Goal: Information Seeking & Learning: Learn about a topic

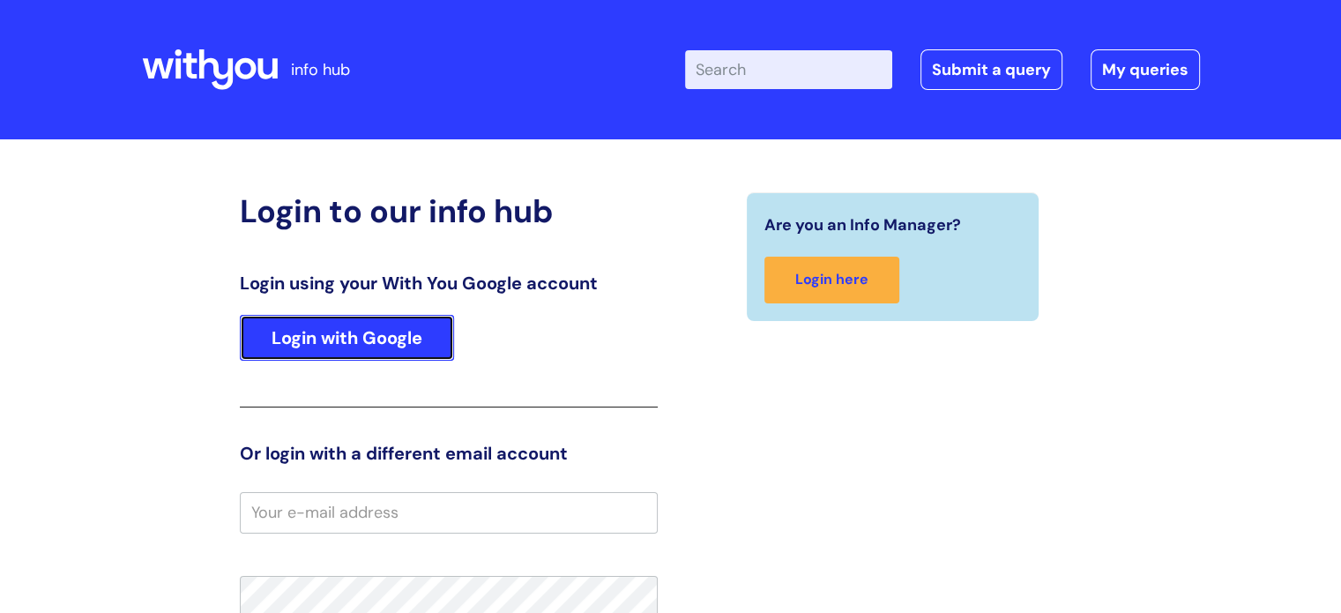
click at [324, 335] on link "Login with Google" at bounding box center [347, 338] width 214 height 46
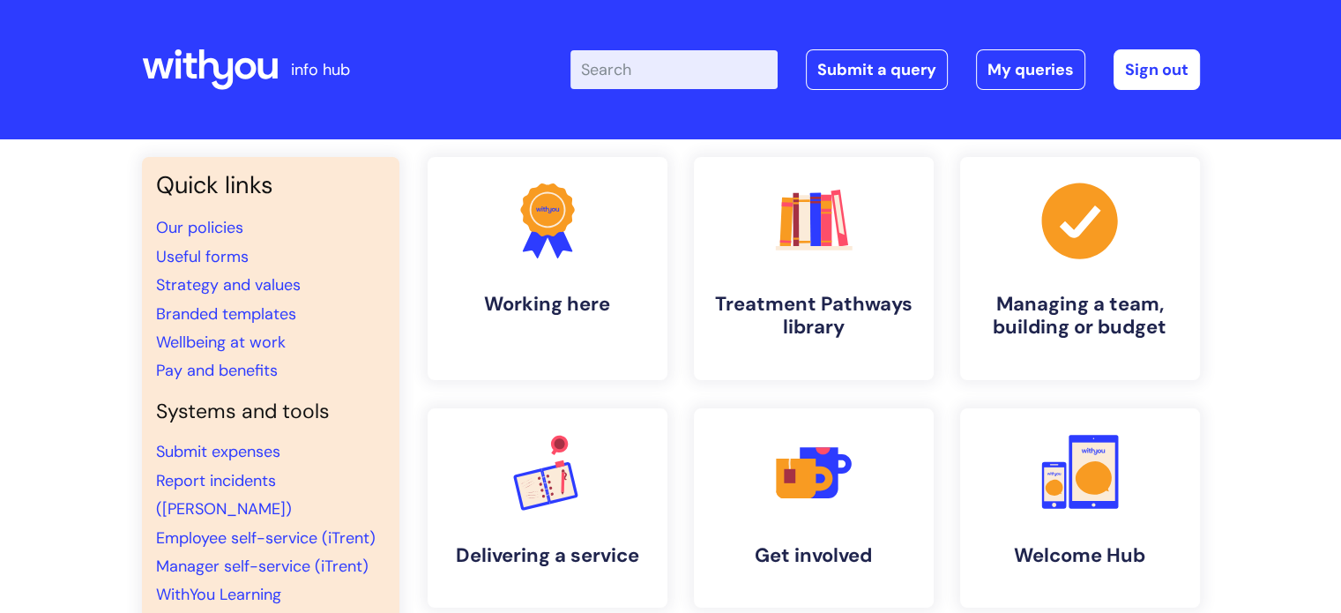
click at [702, 70] on input "Enter your search term here..." at bounding box center [673, 69] width 207 height 39
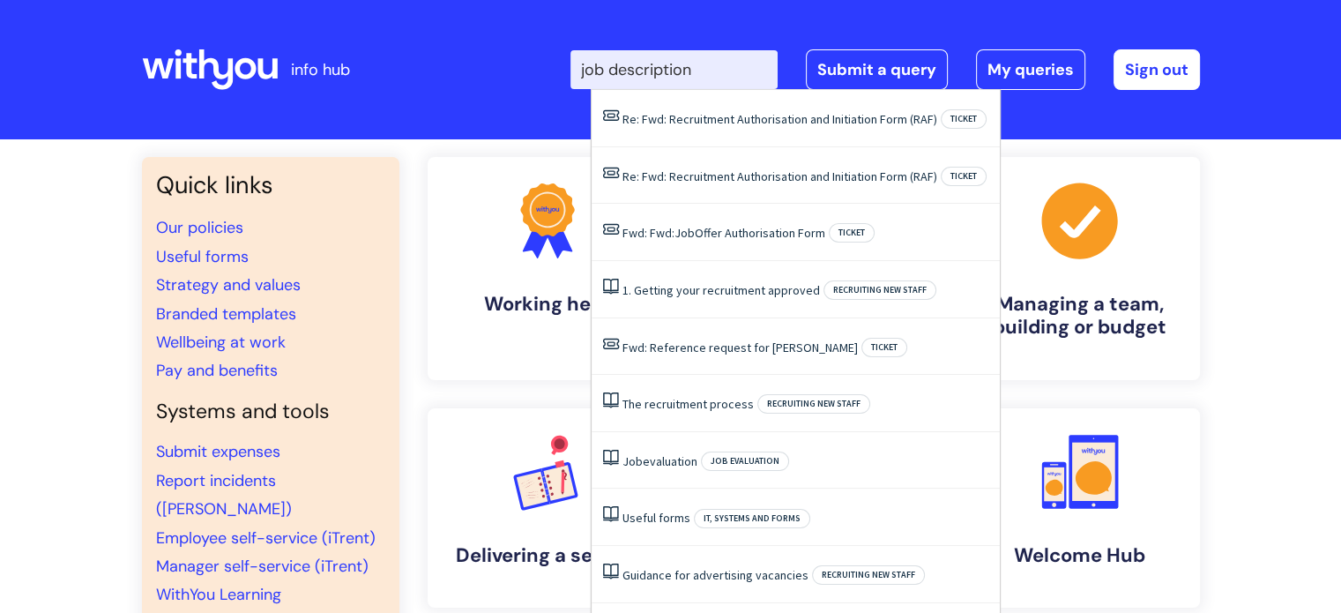
type input "job description"
click button "Search" at bounding box center [0, 0] width 0 height 0
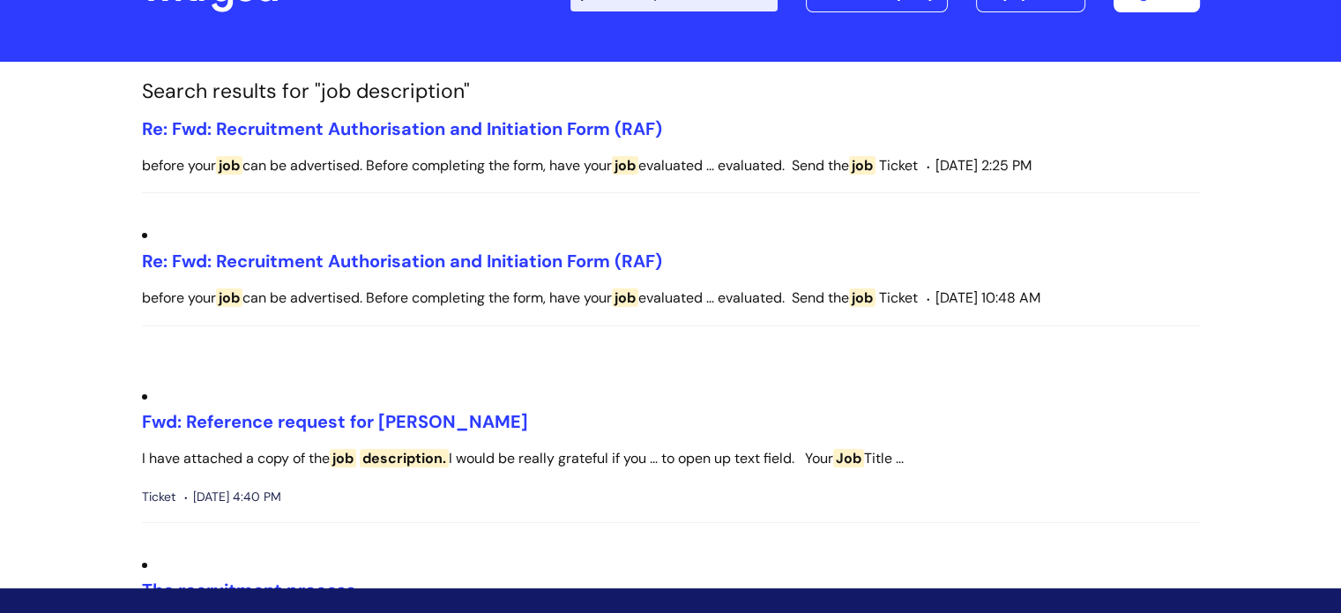
scroll to position [176, 0]
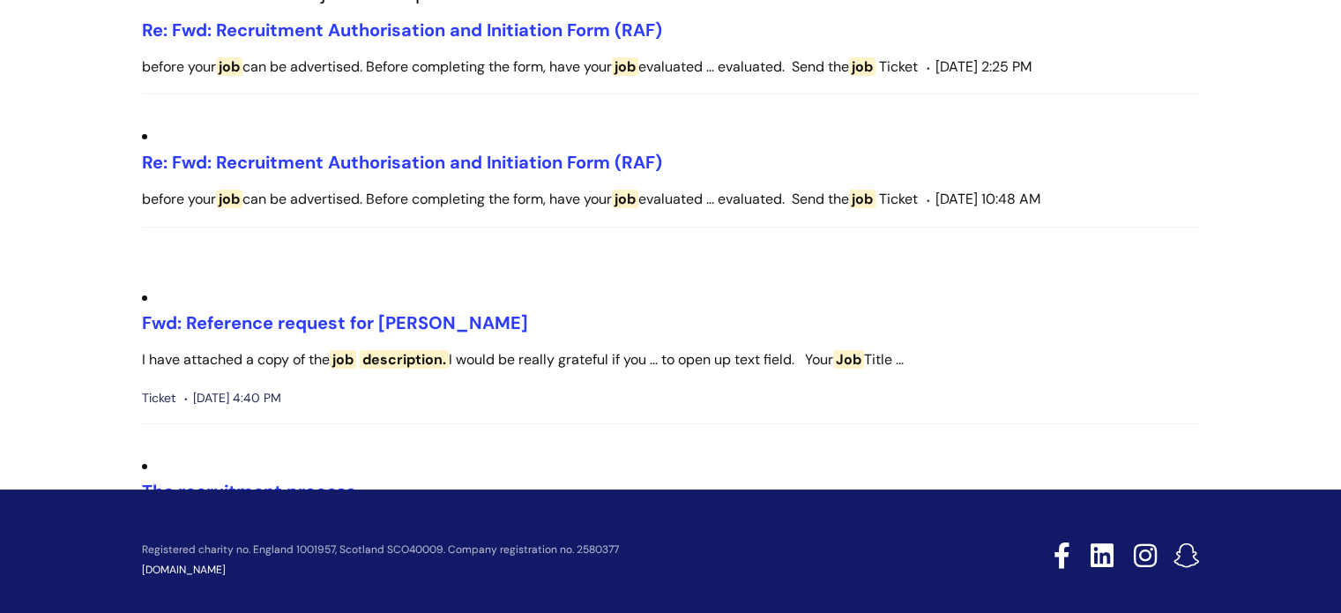
click at [352, 359] on span "job" at bounding box center [343, 359] width 26 height 19
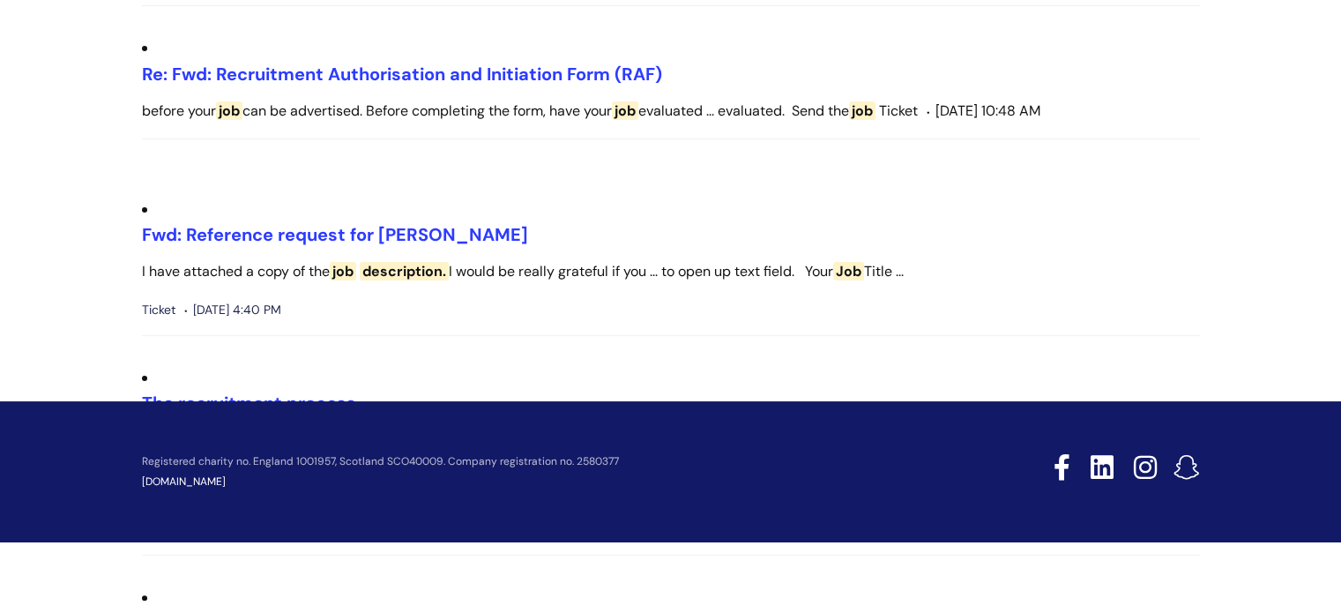
scroll to position [0, 0]
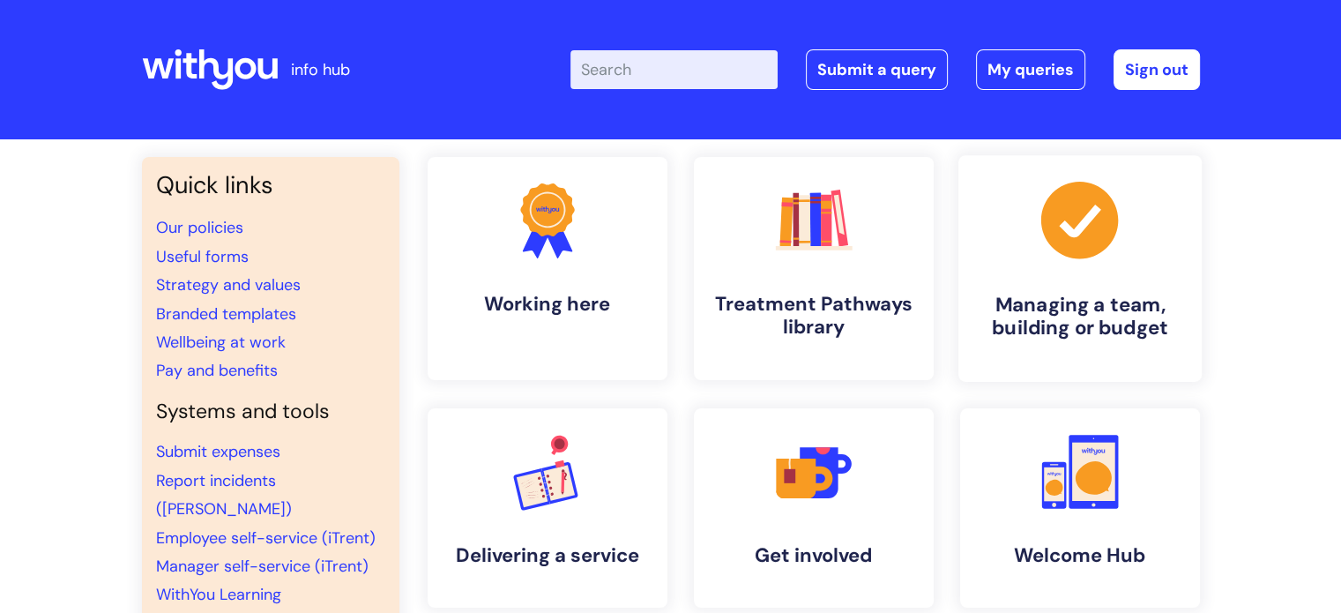
click at [1113, 293] on h4 "Managing a team, building or budget" at bounding box center [1080, 317] width 215 height 48
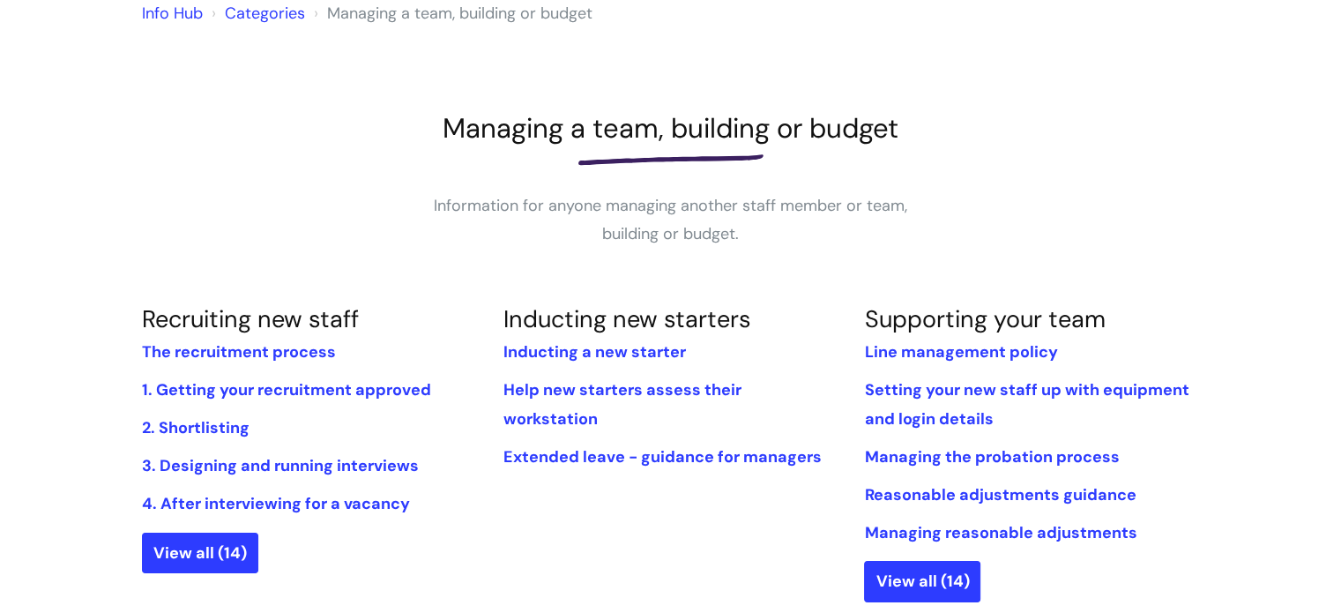
scroll to position [176, 0]
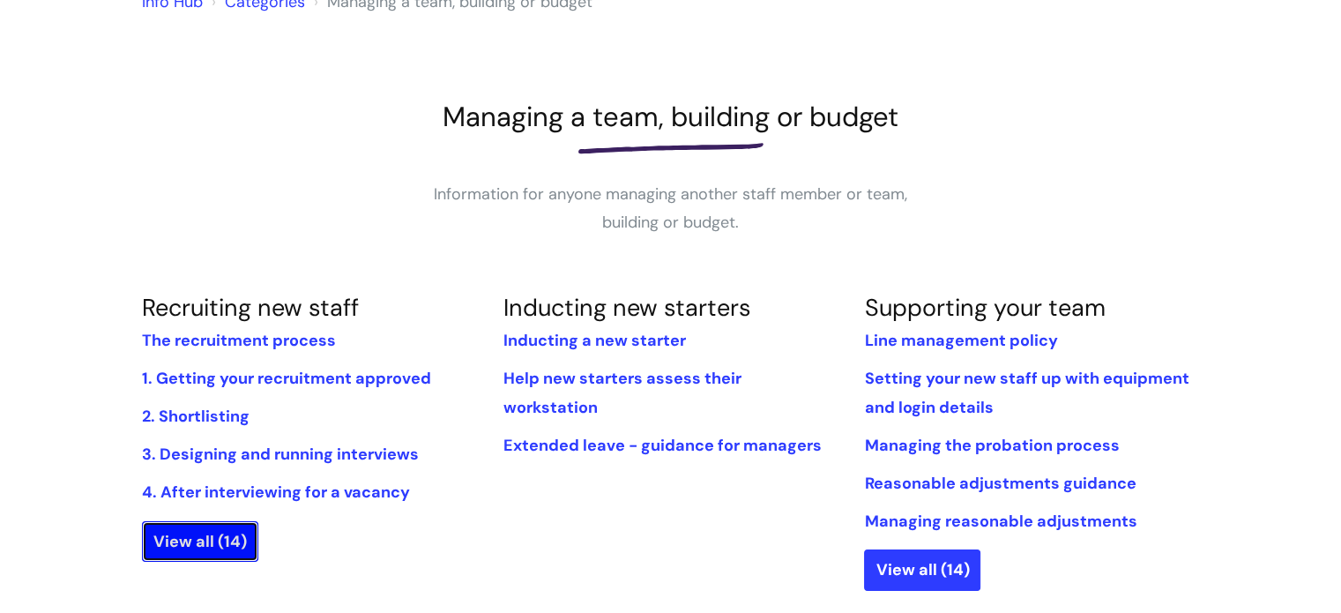
click at [212, 542] on link "View all (14)" at bounding box center [200, 541] width 116 height 41
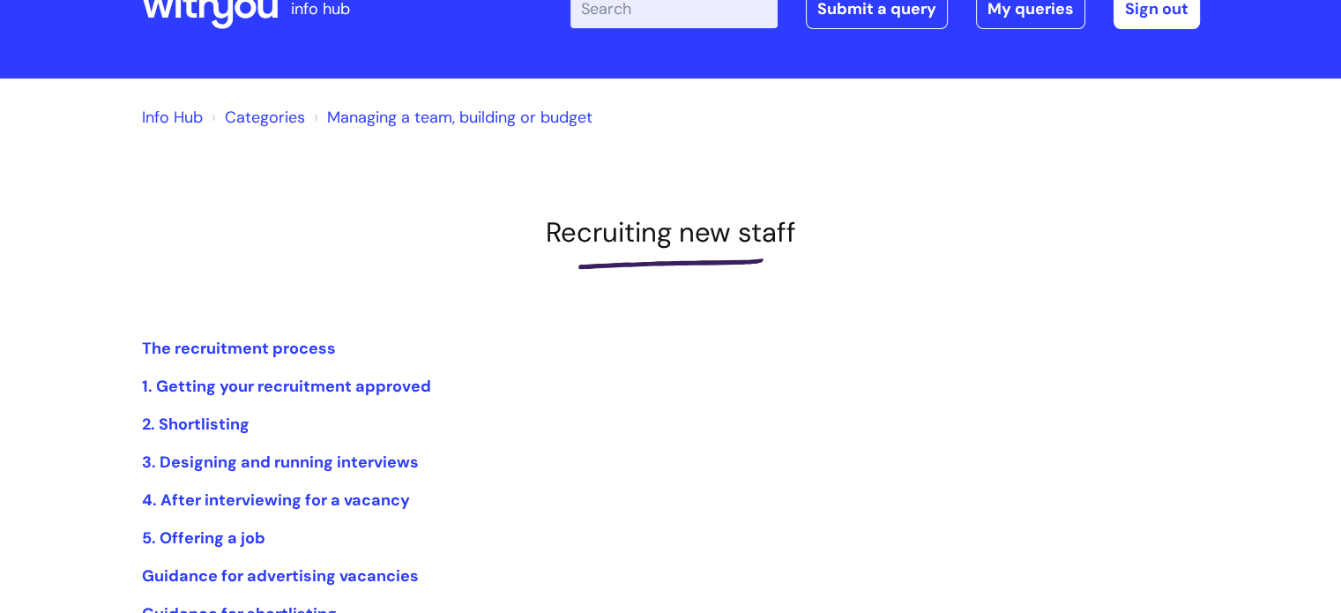
scroll to position [88, 0]
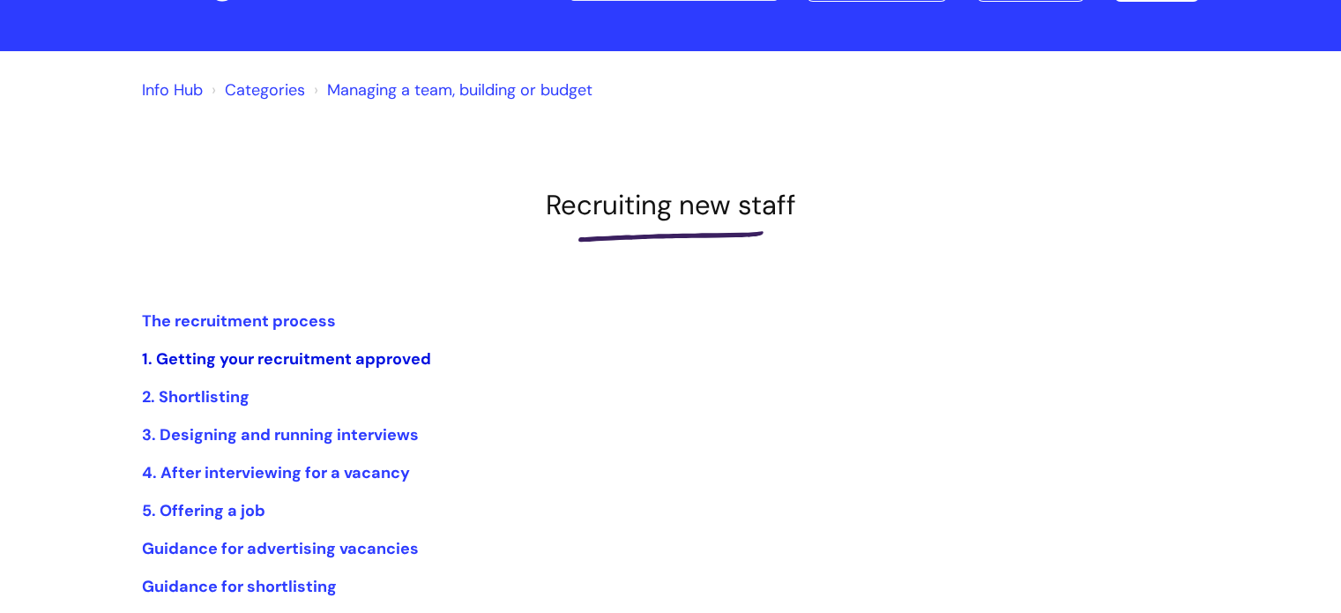
click at [383, 357] on link "1. Getting your recruitment approved" at bounding box center [286, 358] width 289 height 21
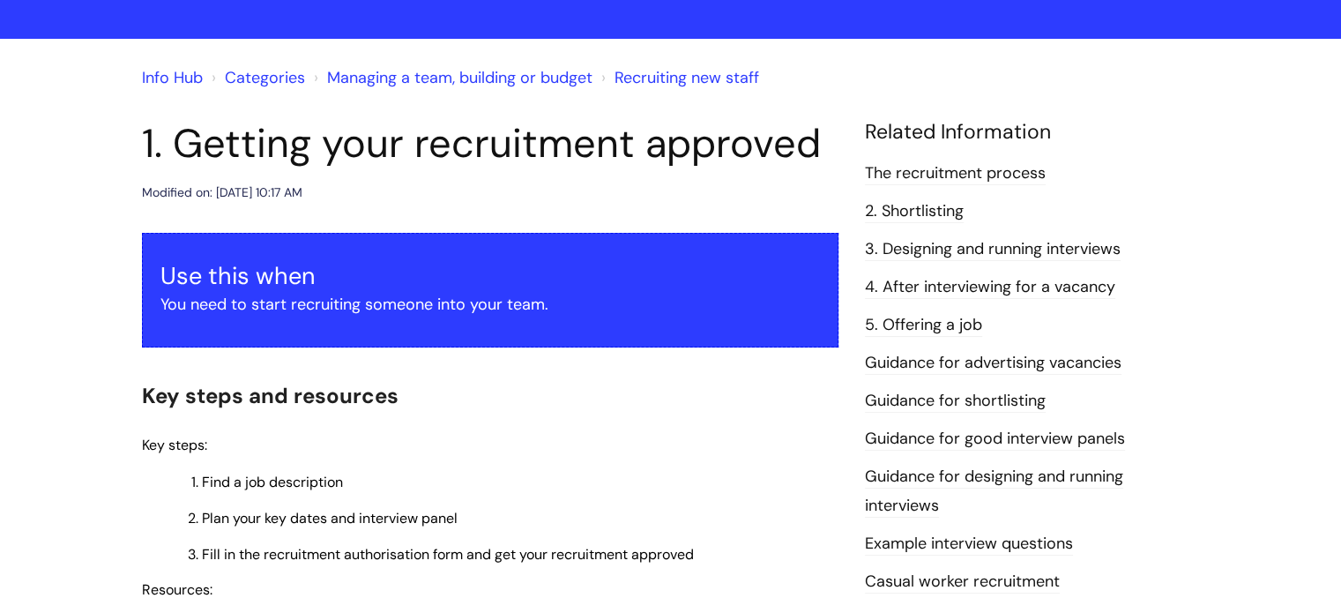
scroll to position [265, 0]
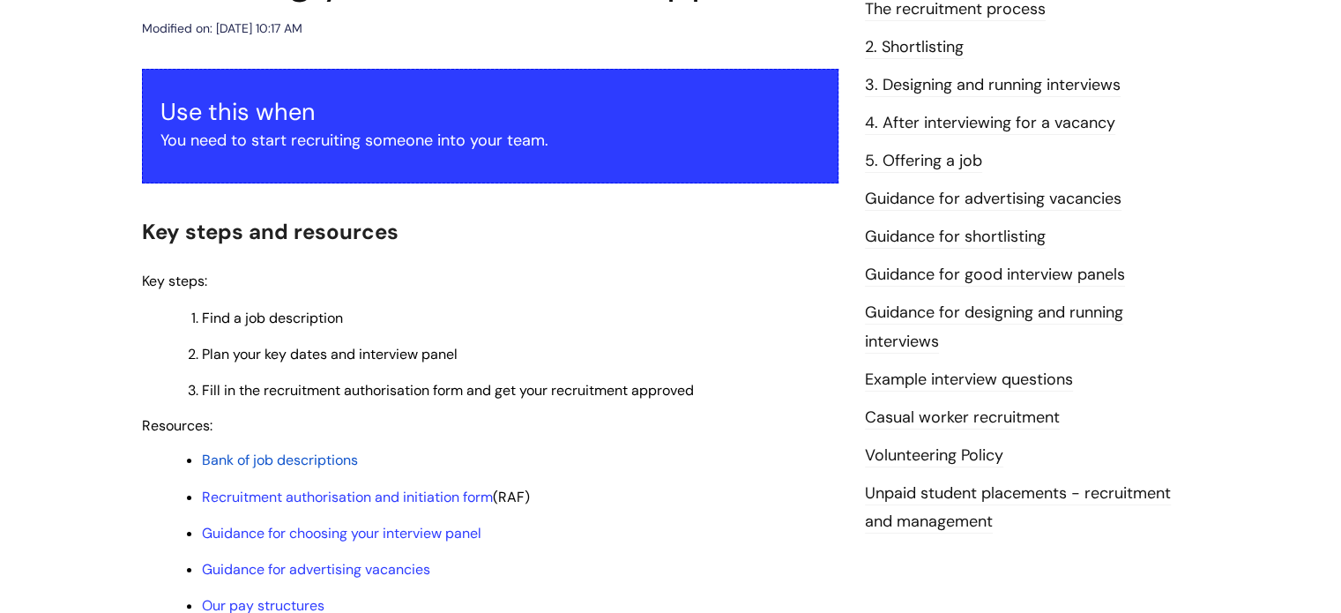
click at [342, 465] on span "Bank of job descriptions" at bounding box center [280, 460] width 156 height 19
